Goal: Information Seeking & Learning: Learn about a topic

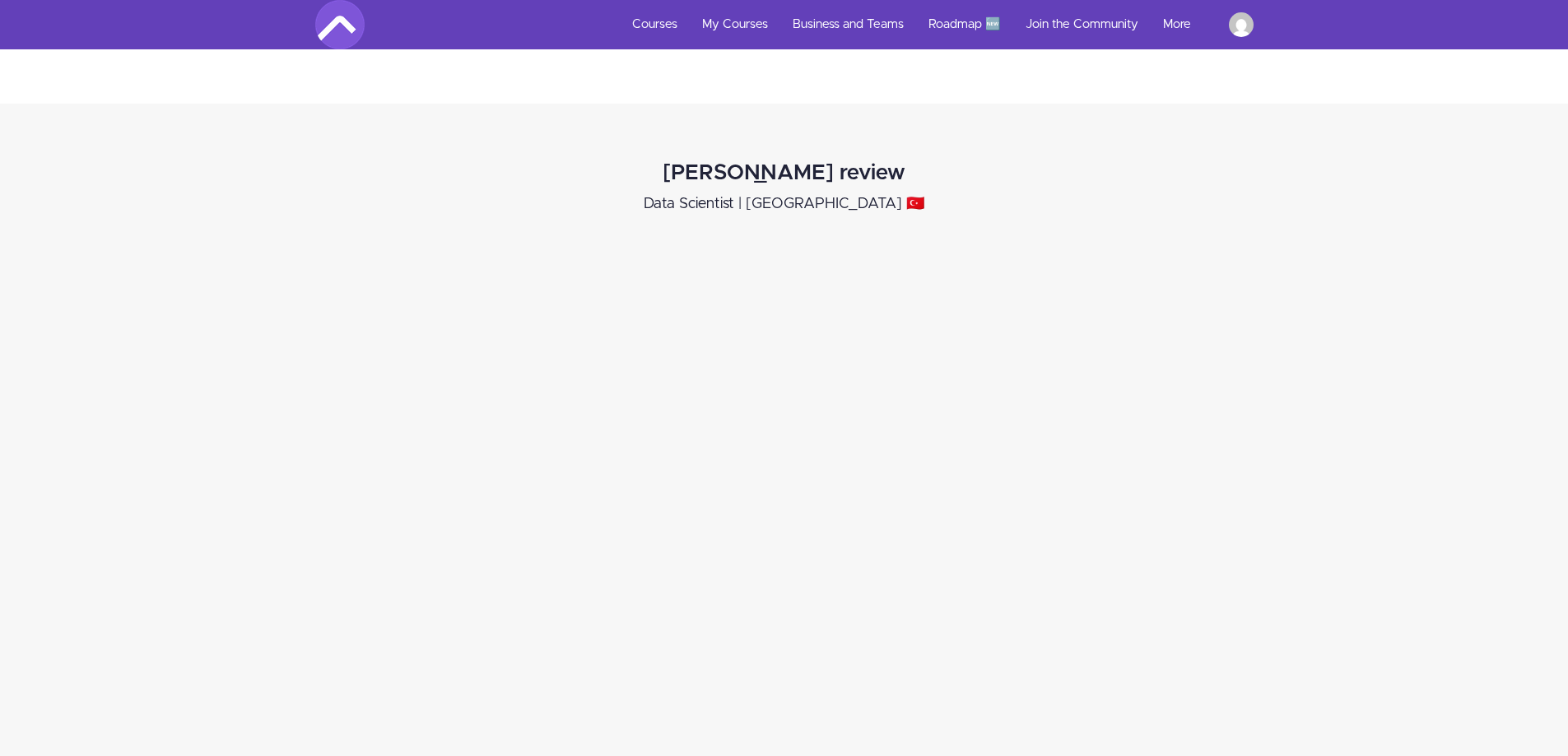
click at [1449, 277] on div "[PERSON_NAME] review Data Scientist | [GEOGRAPHIC_DATA] 🇹🇷" at bounding box center [783, 484] width 1592 height 679
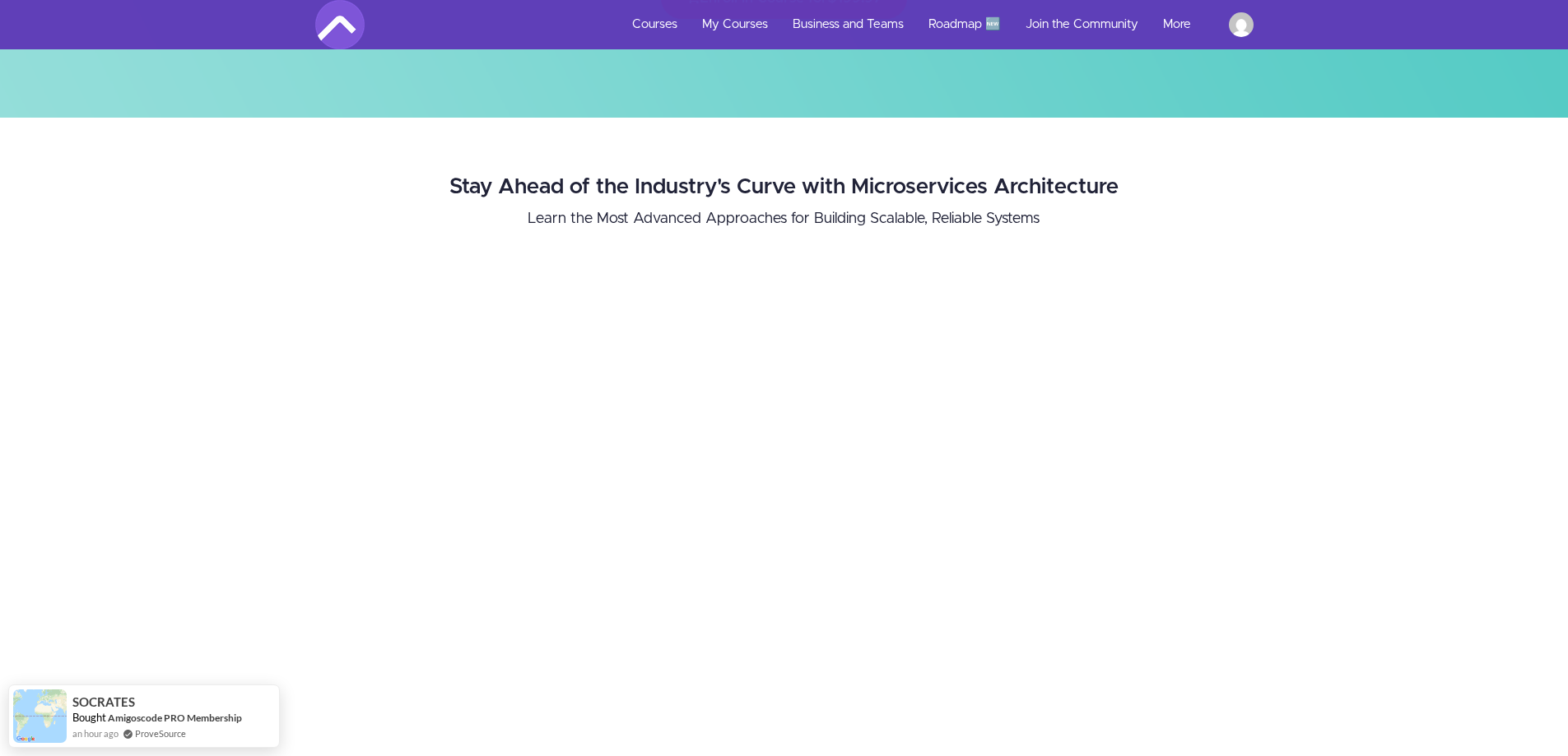
scroll to position [620, 0]
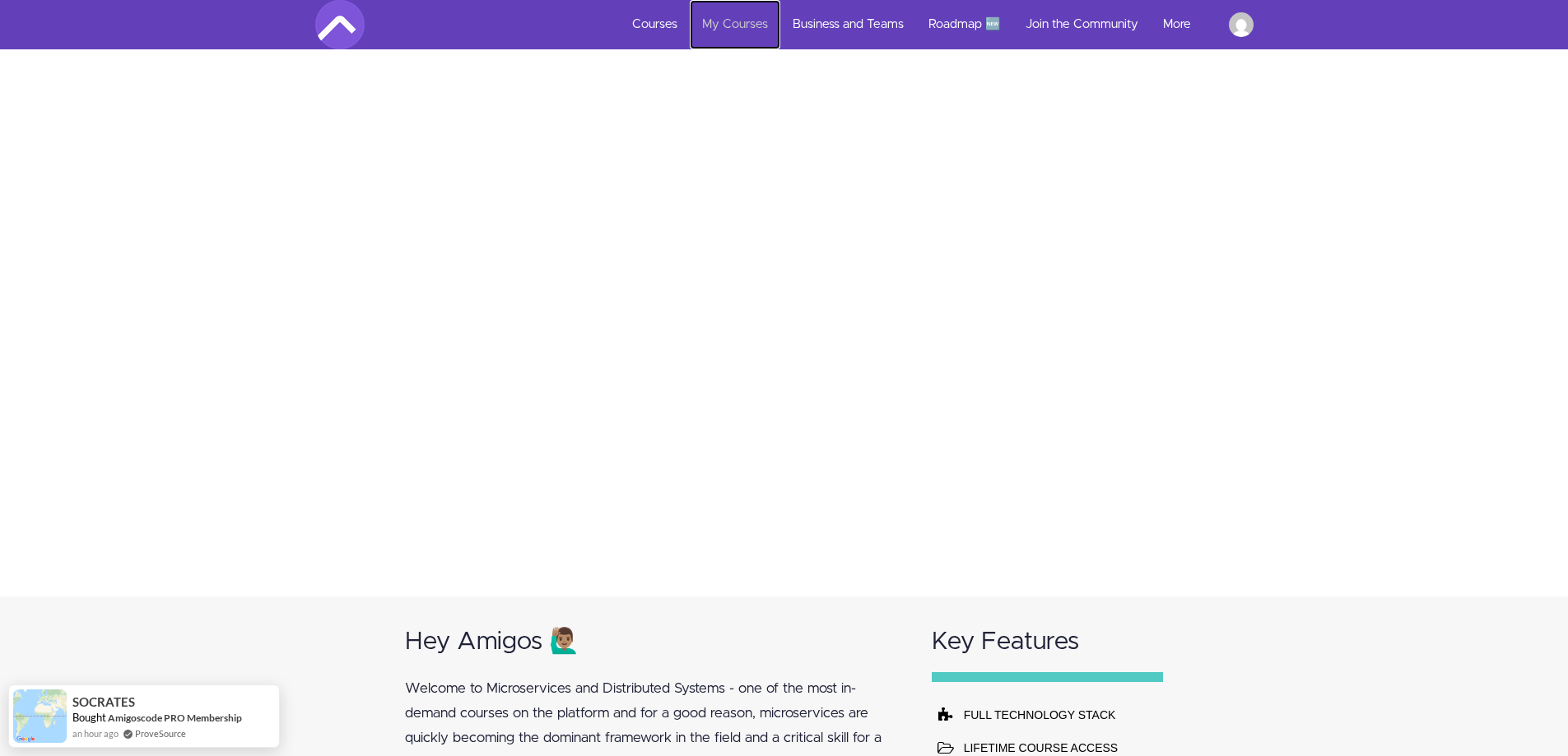
click at [731, 19] on link "My Courses" at bounding box center [734, 25] width 90 height 50
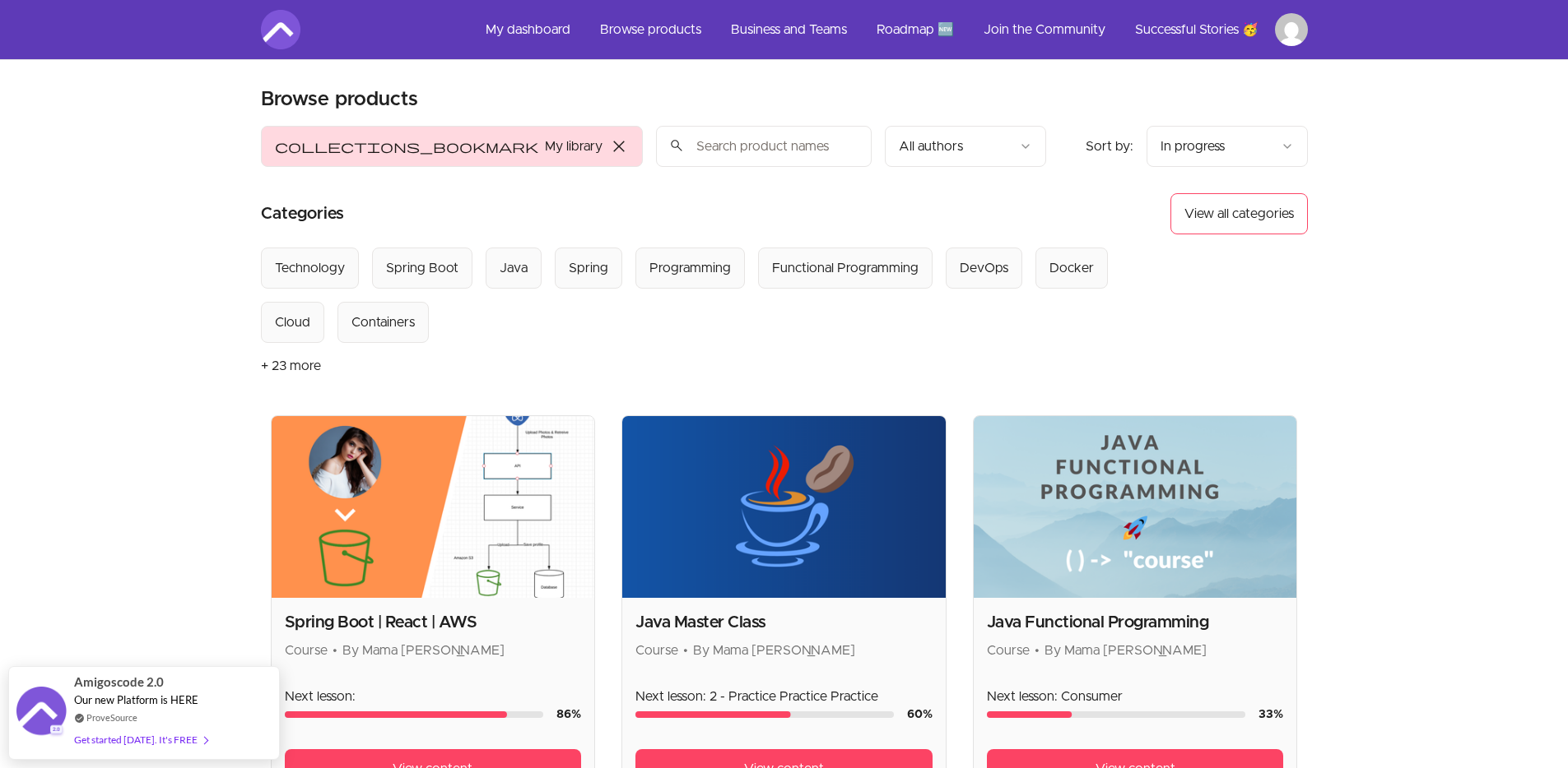
scroll to position [184, 0]
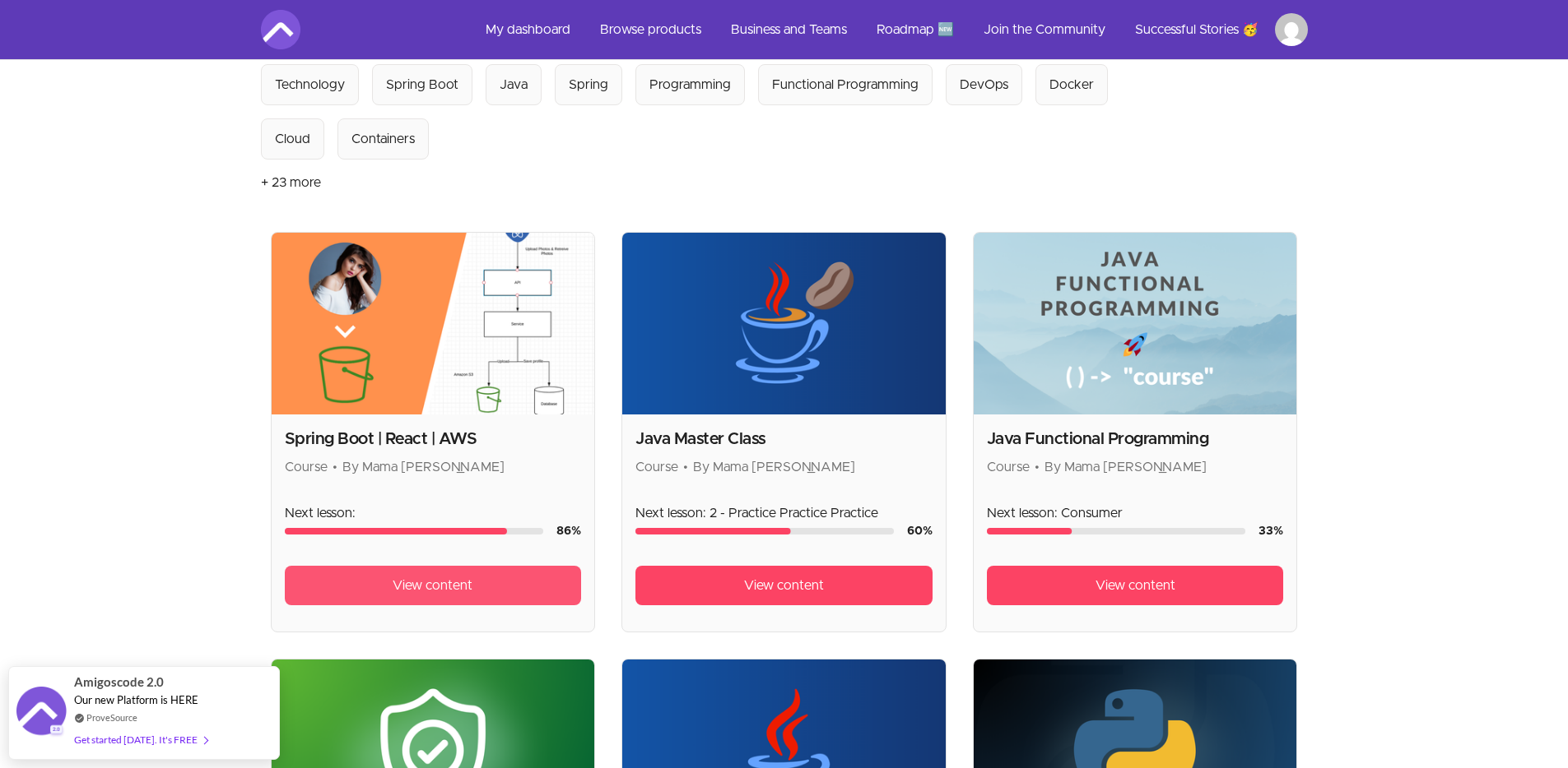
click at [479, 585] on link "View content" at bounding box center [433, 586] width 297 height 40
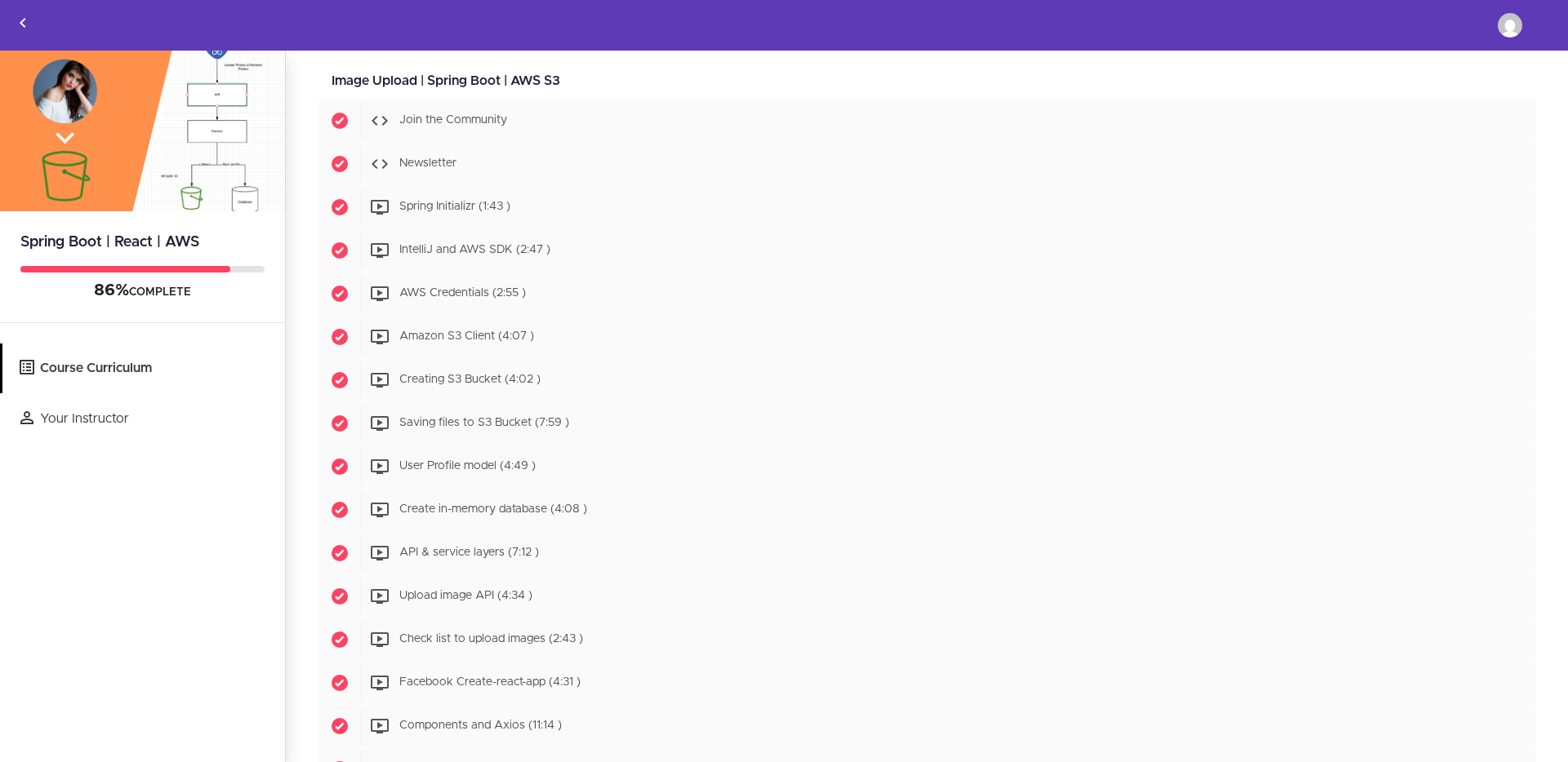
scroll to position [135, 0]
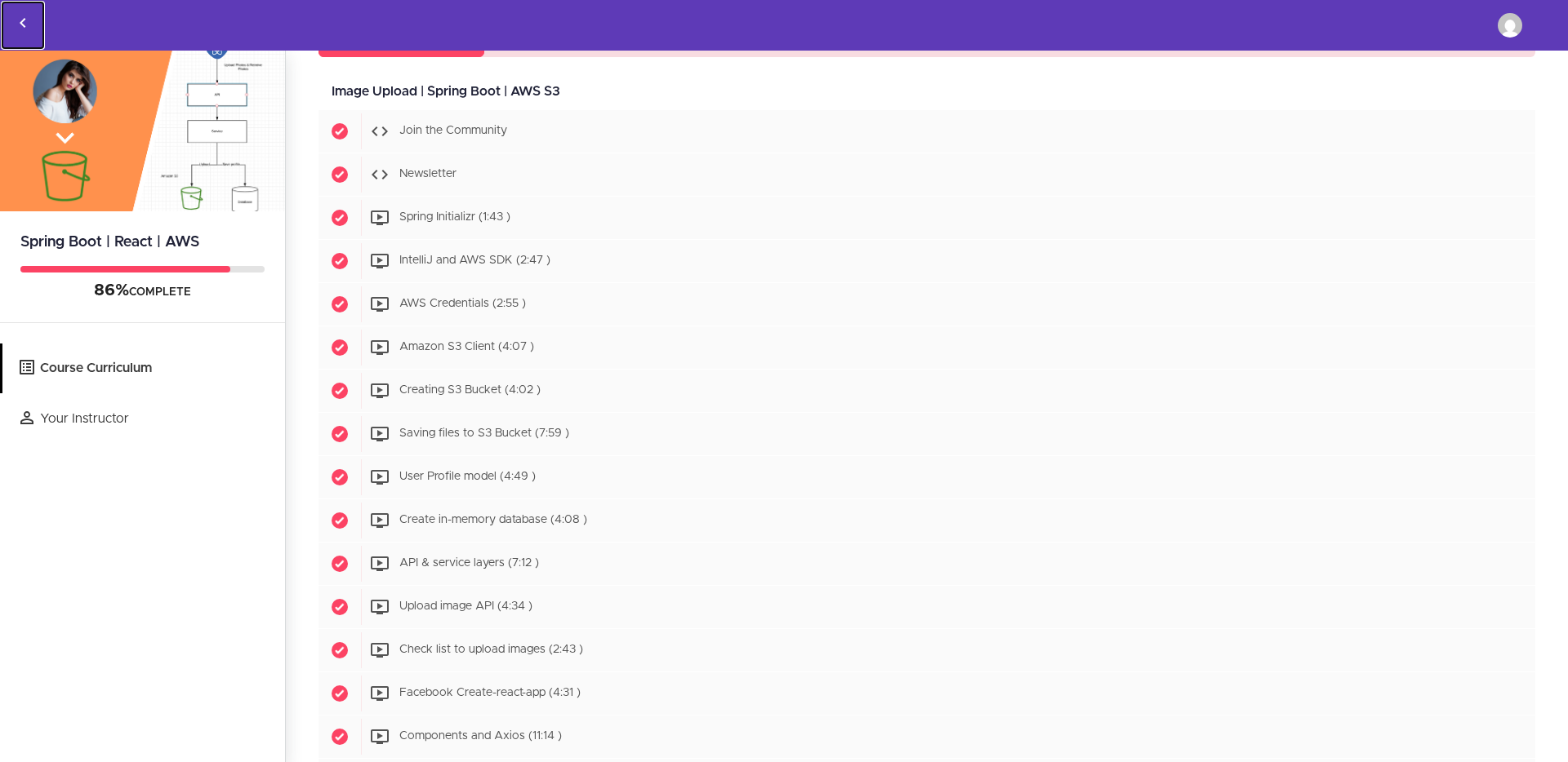
click at [13, 25] on icon "Back to courses" at bounding box center [23, 23] width 20 height 20
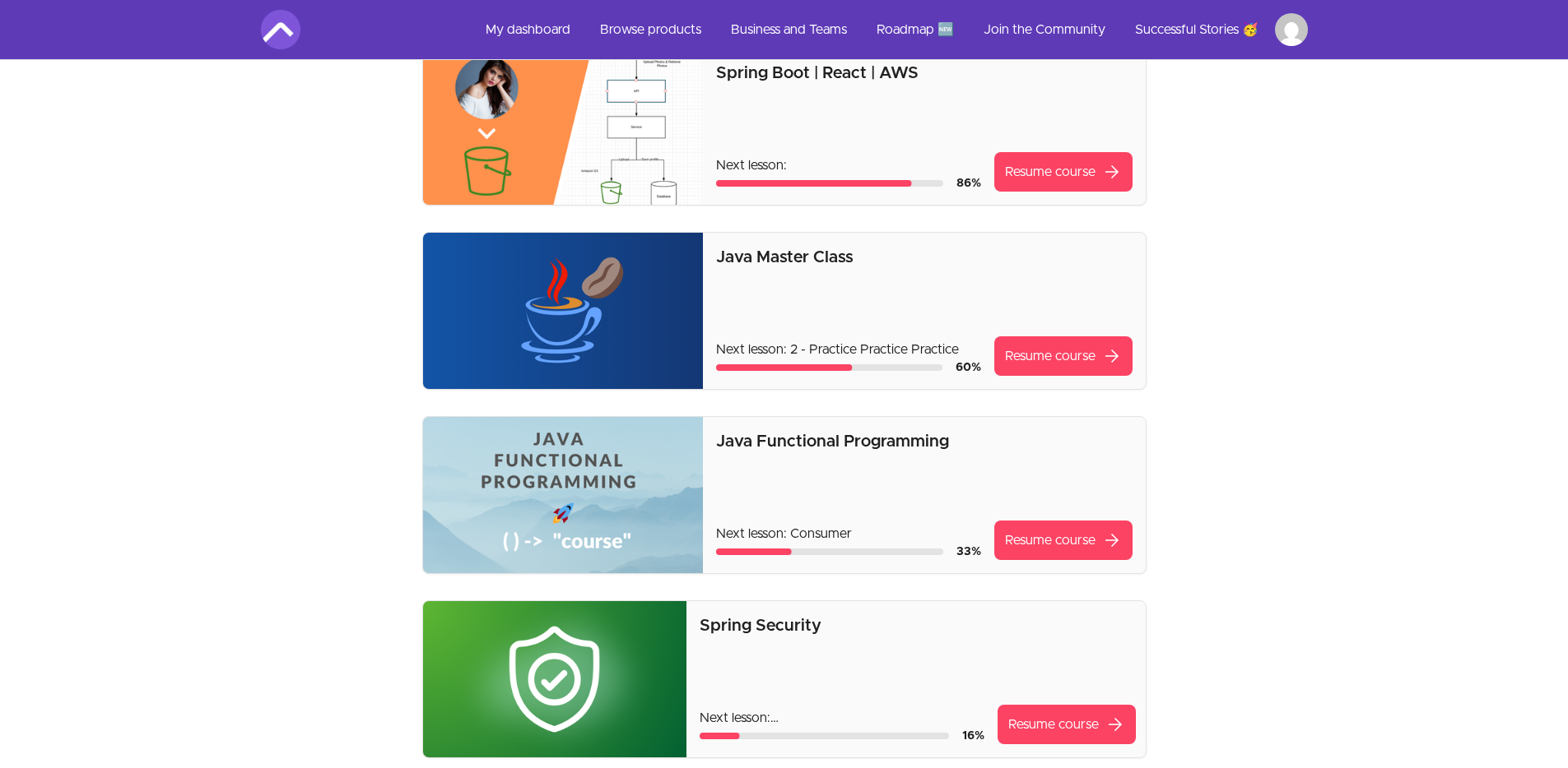
scroll to position [65, 0]
